Goal: Information Seeking & Learning: Learn about a topic

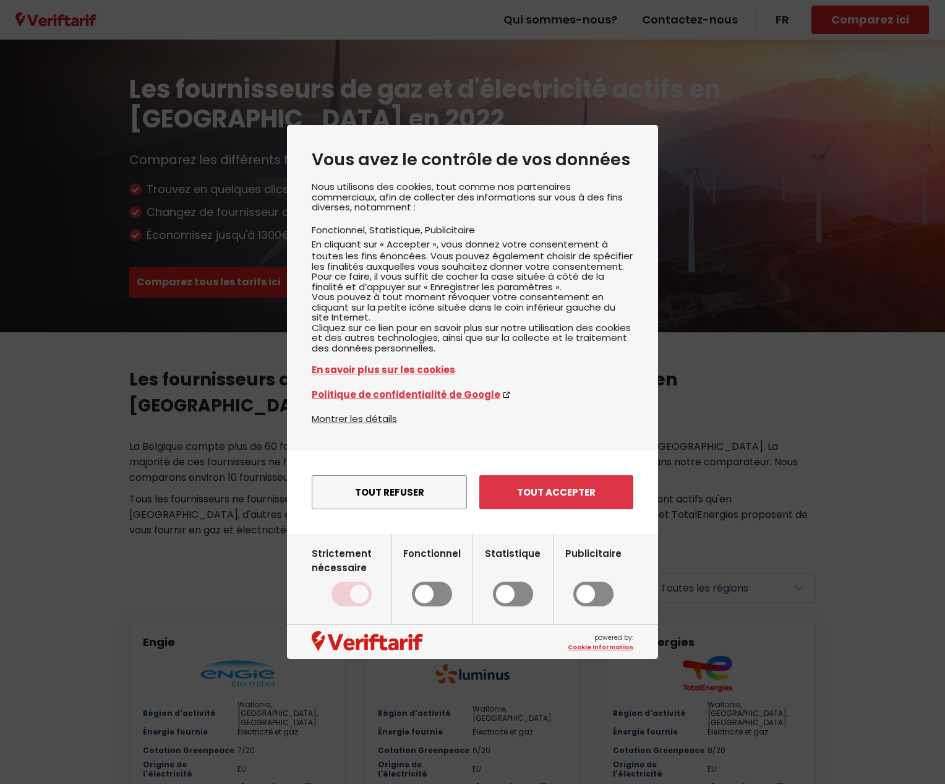
drag, startPoint x: 549, startPoint y: 505, endPoint x: 550, endPoint y: 495, distance: 10.5
click at [549, 505] on button "Tout accepter" at bounding box center [557, 492] width 154 height 34
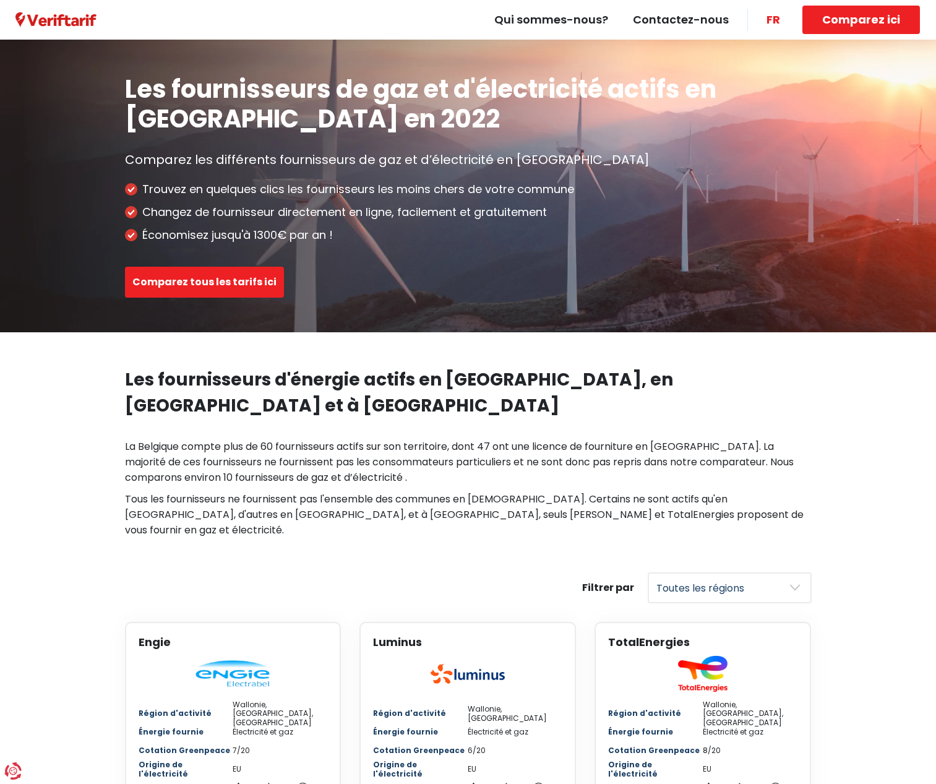
click at [780, 19] on link "FR" at bounding box center [773, 20] width 38 height 40
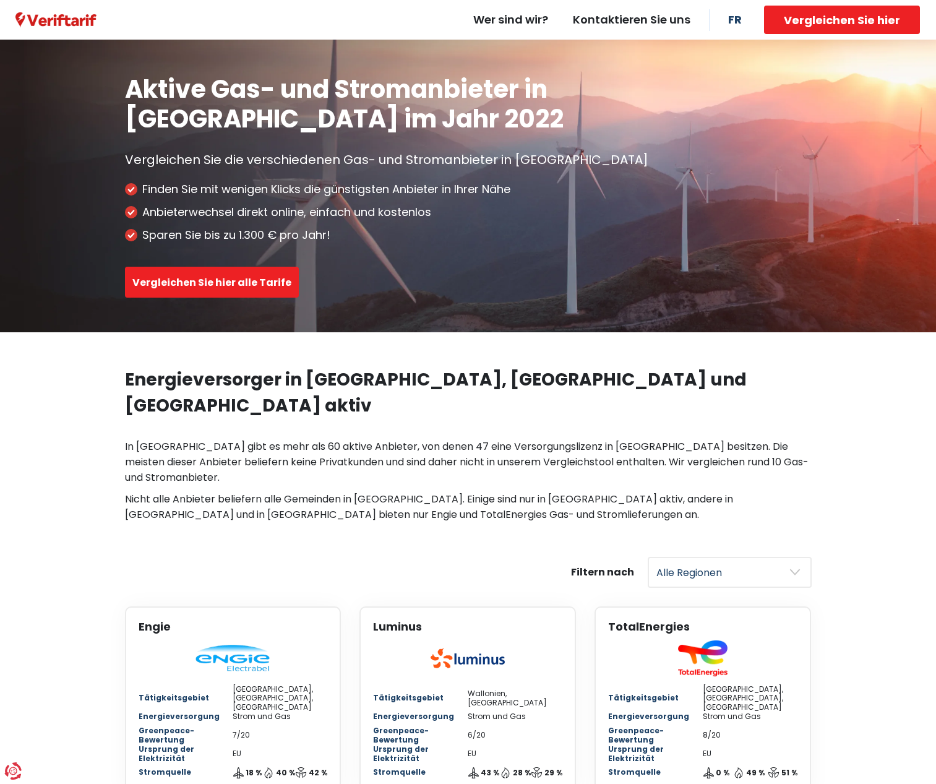
click at [828, 452] on section "Energieversorger in Wallonien, Flandern und Brüssel aktiv In Belgien gibt es me…" at bounding box center [468, 444] width 936 height 225
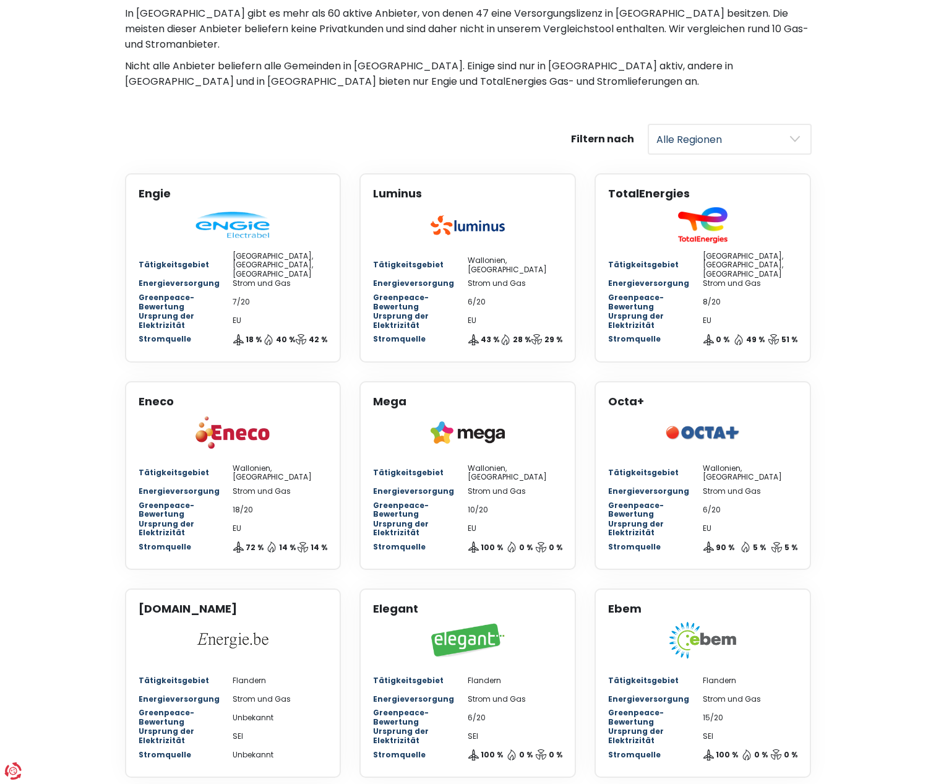
scroll to position [371, 0]
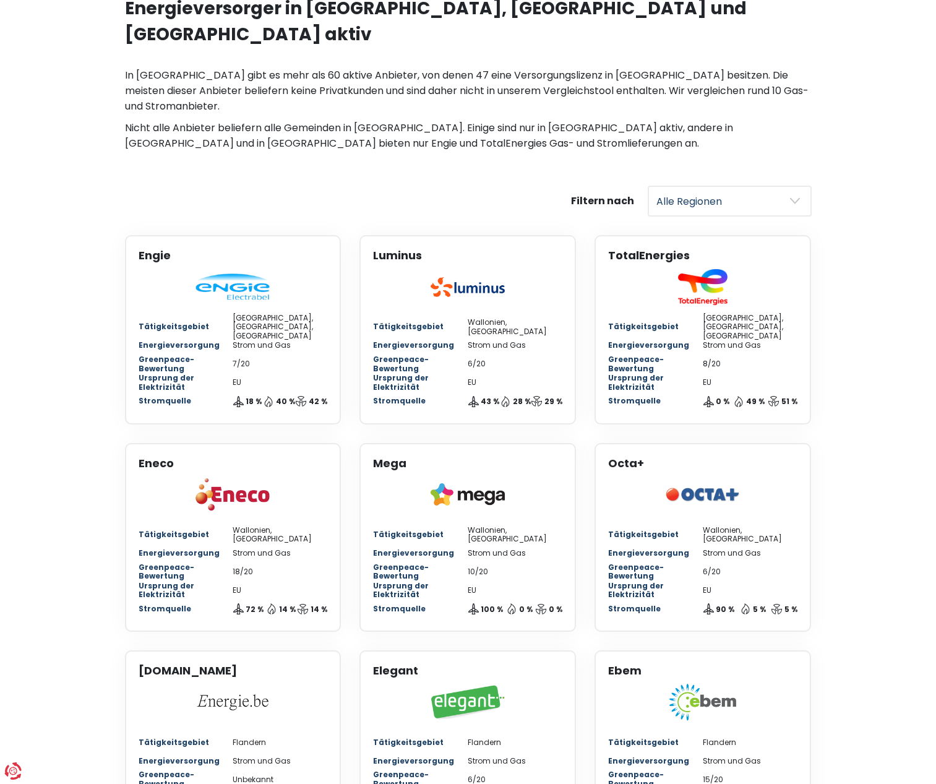
click at [852, 186] on section "Filtern nach Alle Regionen Brüssel Flandern Wallonien Engie Tätigkeitsgebiet Wa…" at bounding box center [468, 621] width 936 height 871
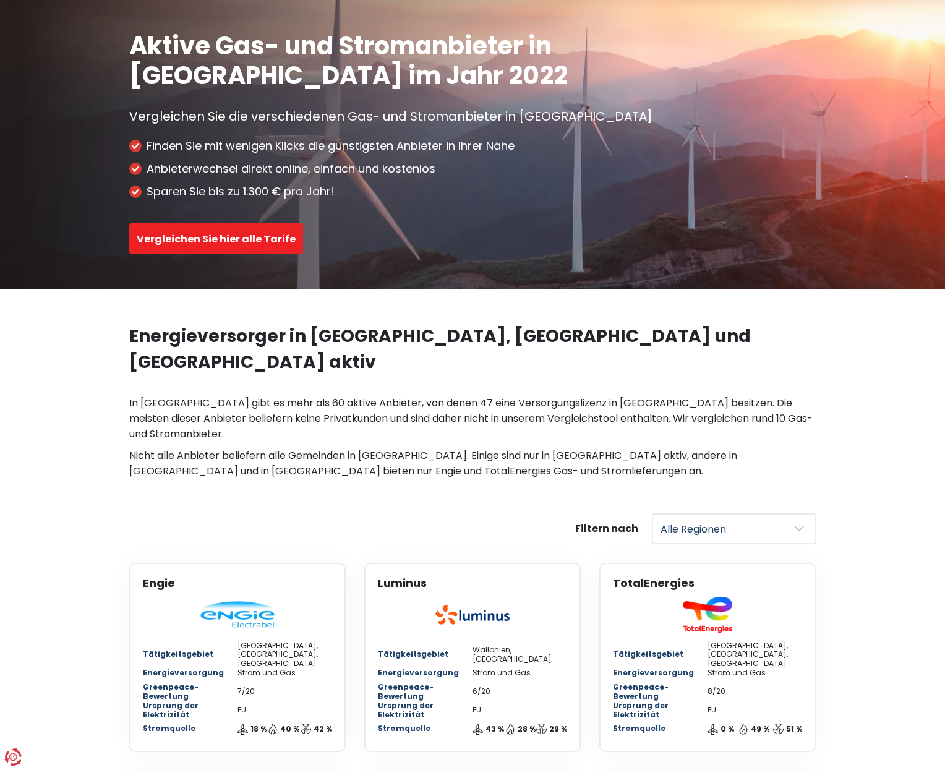
scroll to position [0, 0]
